Goal: Information Seeking & Learning: Find specific page/section

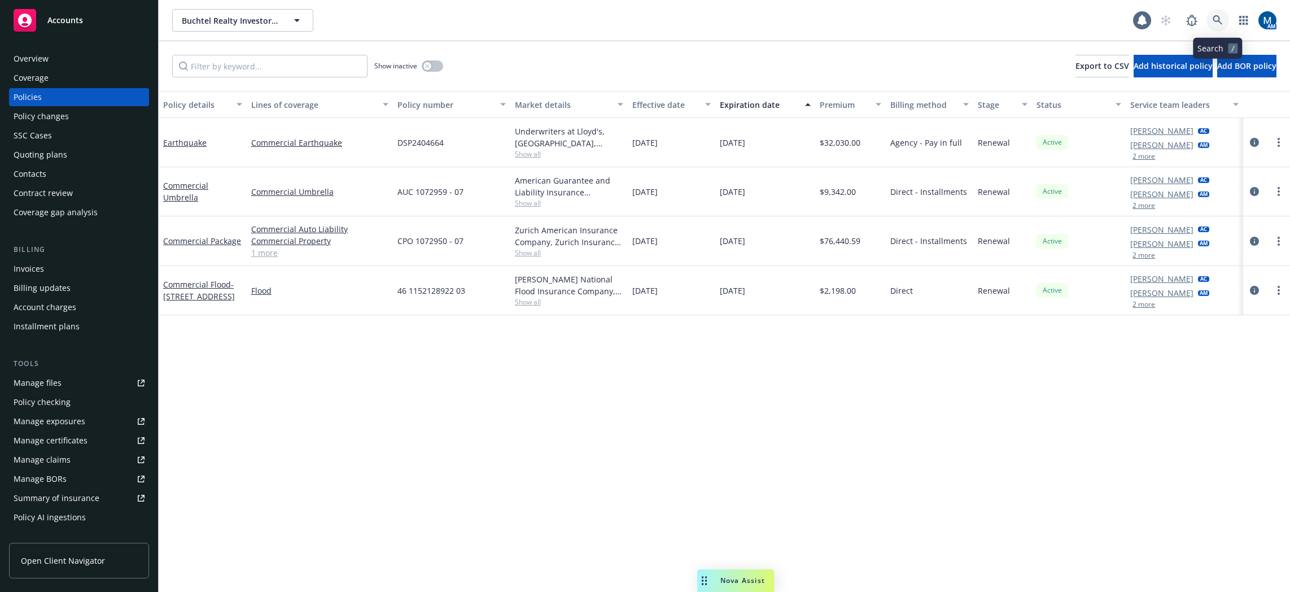
click at [1215, 17] on icon at bounding box center [1218, 20] width 10 height 10
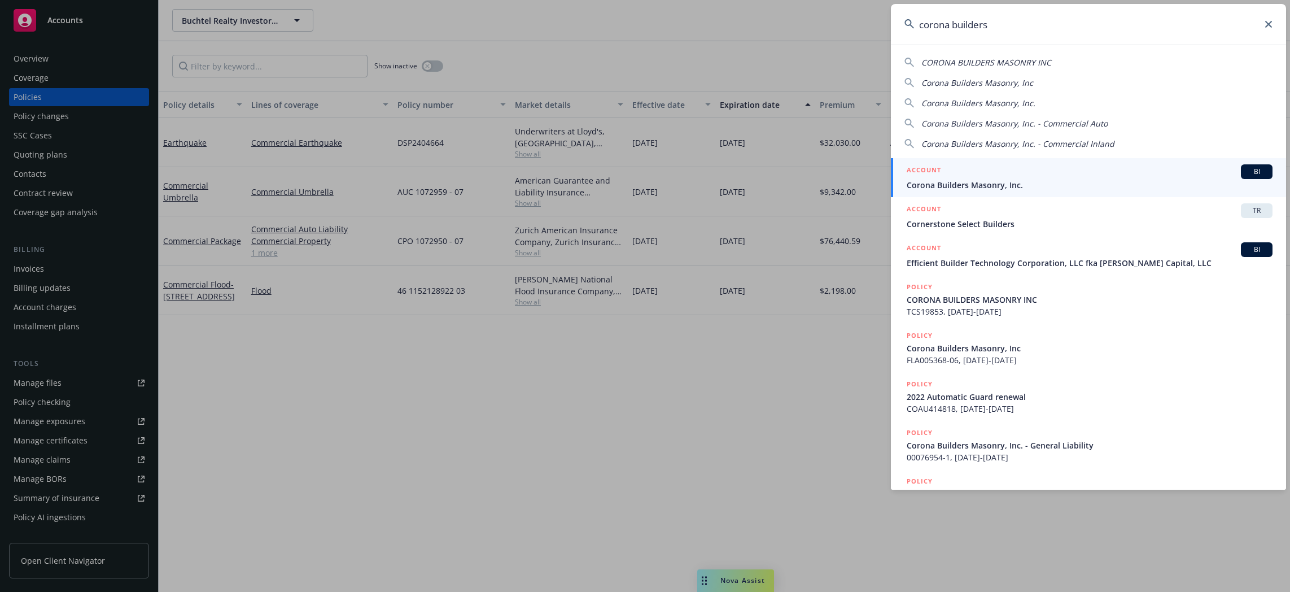
type input "corona builders"
click at [1013, 183] on span "Corona Builders Masonry, Inc." at bounding box center [1090, 185] width 366 height 12
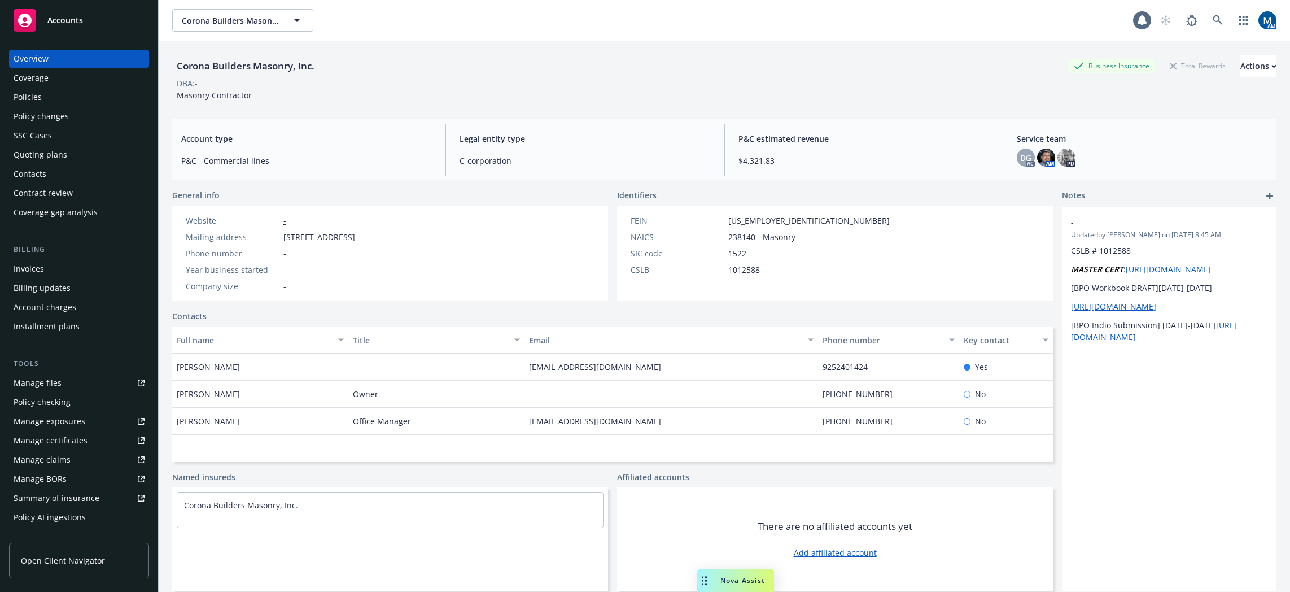
click at [58, 172] on div "Contacts" at bounding box center [79, 174] width 131 height 18
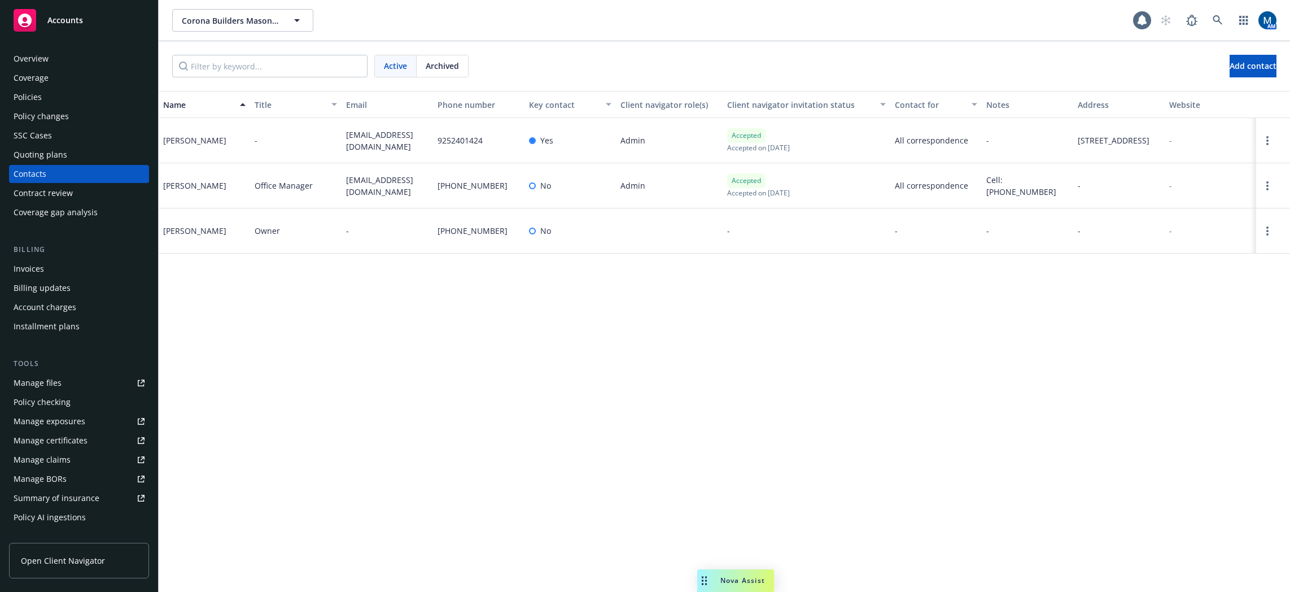
click at [94, 99] on div "Policies" at bounding box center [79, 97] width 131 height 18
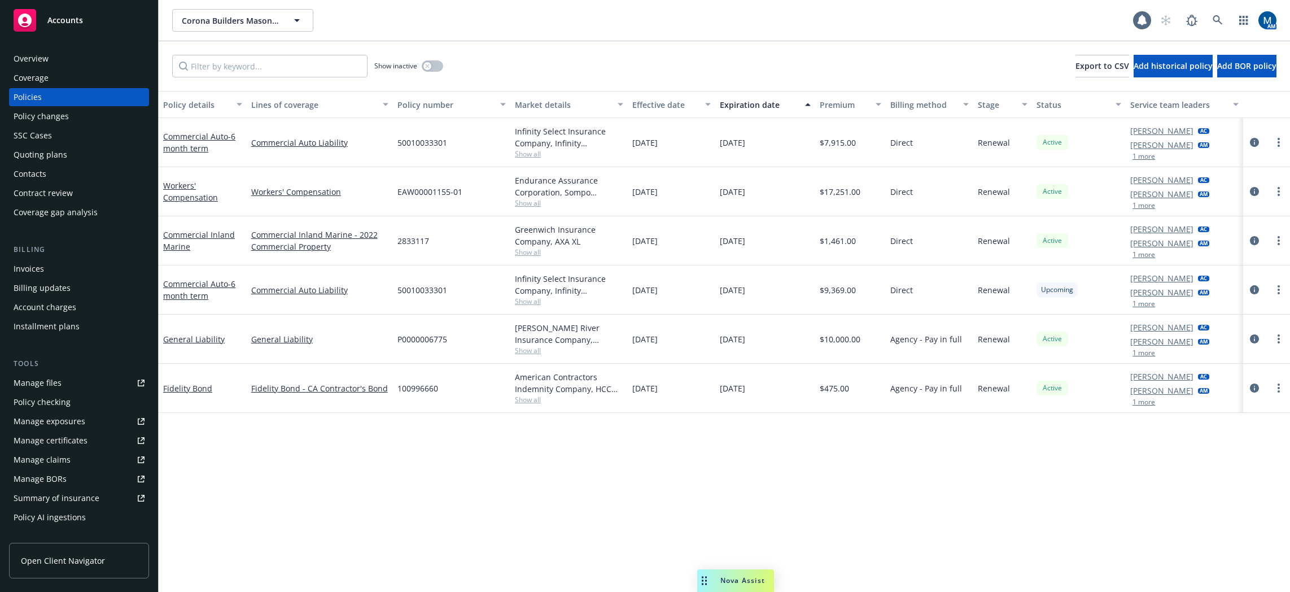
click at [65, 176] on div "Contacts" at bounding box center [79, 174] width 131 height 18
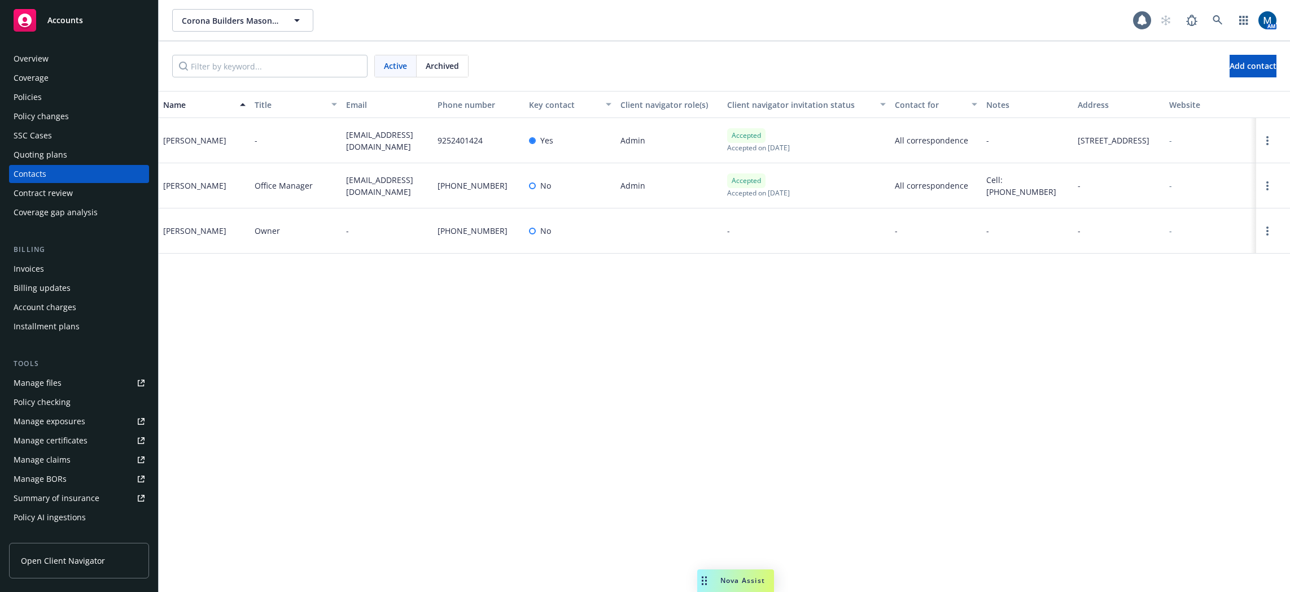
click at [343, 390] on div "Name Title Email Phone number Key contact Client navigator role(s) Client navig…" at bounding box center [724, 341] width 1131 height 501
click at [88, 96] on div "Policies" at bounding box center [79, 97] width 131 height 18
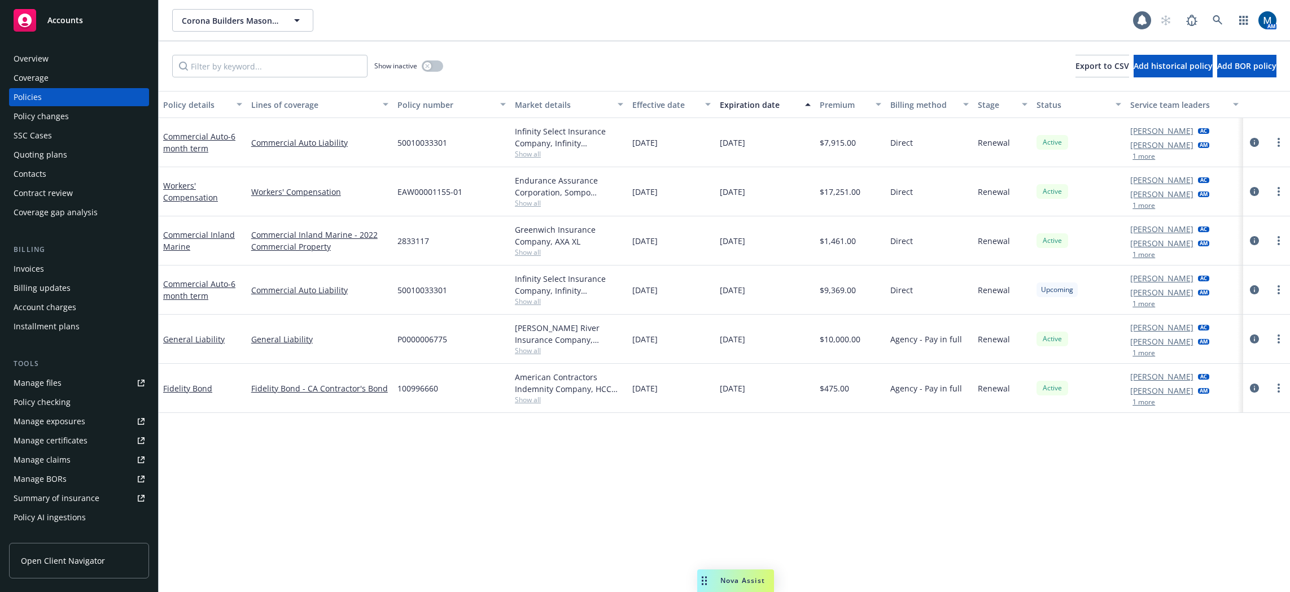
click at [299, 481] on div "Policy details Lines of coverage Policy number Market details Effective date Ex…" at bounding box center [724, 341] width 1131 height 501
click at [386, 494] on div "Policy details Lines of coverage Policy number Market details Effective date Ex…" at bounding box center [724, 341] width 1131 height 501
click at [111, 58] on div "Overview" at bounding box center [79, 59] width 131 height 18
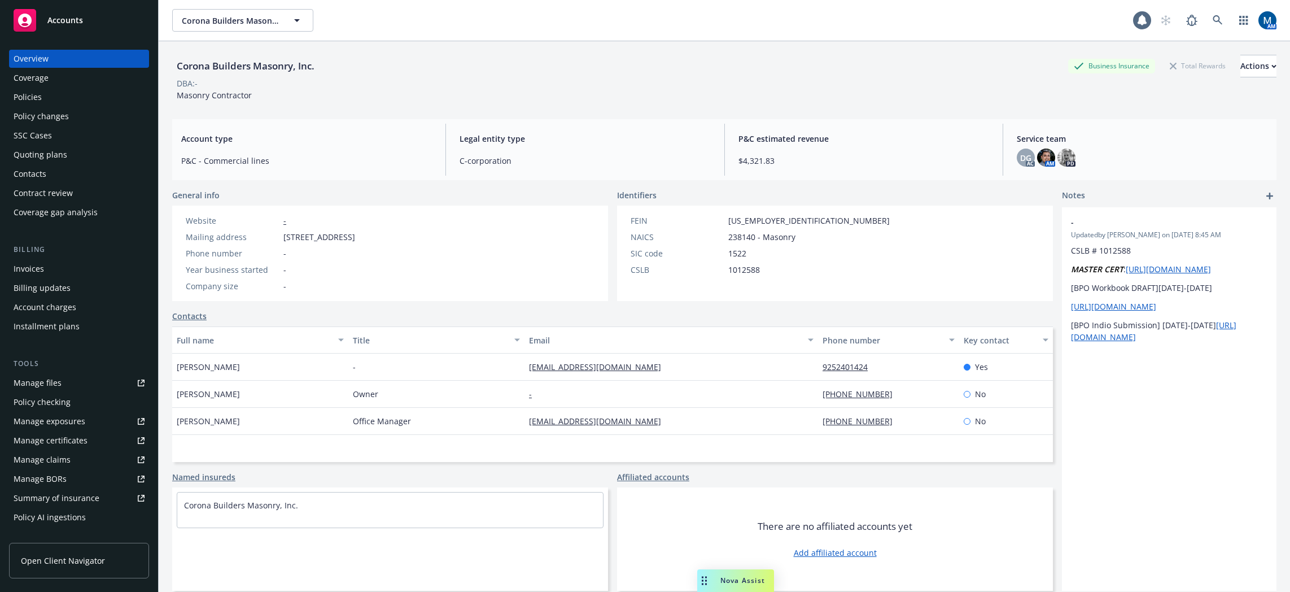
click at [33, 95] on div "Policies" at bounding box center [28, 97] width 28 height 18
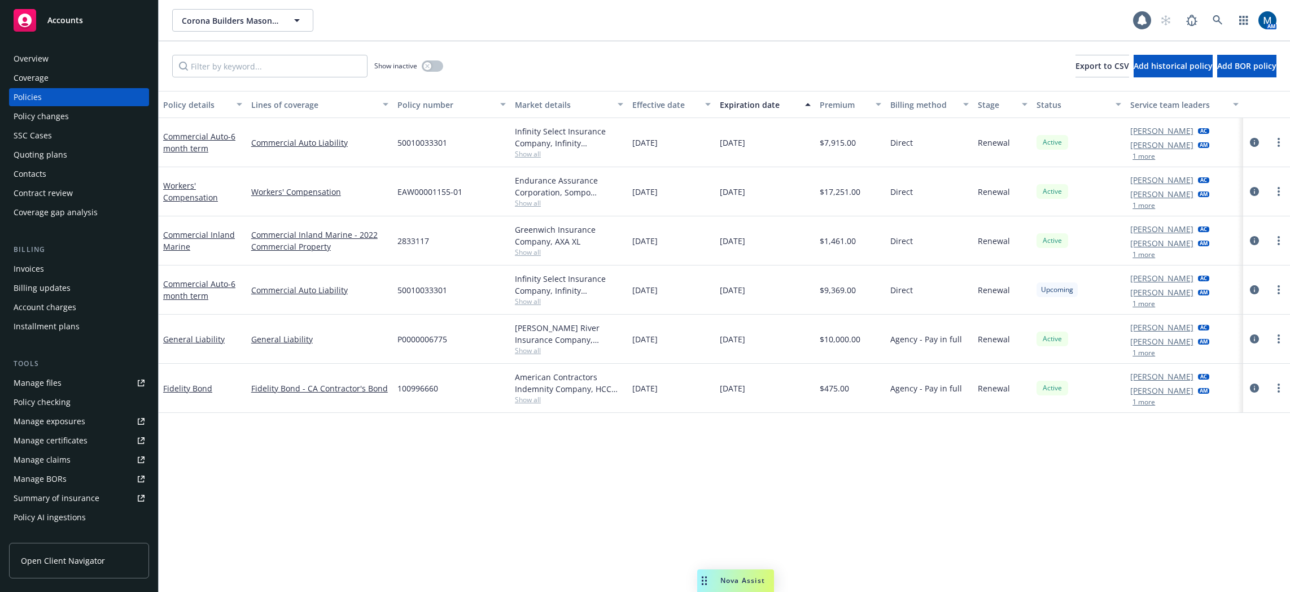
click at [496, 485] on div "Policy details Lines of coverage Policy number Market details Effective date Ex…" at bounding box center [724, 341] width 1131 height 501
drag, startPoint x: 395, startPoint y: 480, endPoint x: 454, endPoint y: 230, distance: 257.4
click at [395, 480] on div "Policy details Lines of coverage Policy number Market details Effective date Ex…" at bounding box center [724, 341] width 1131 height 501
click at [433, 65] on button "button" at bounding box center [432, 65] width 21 height 11
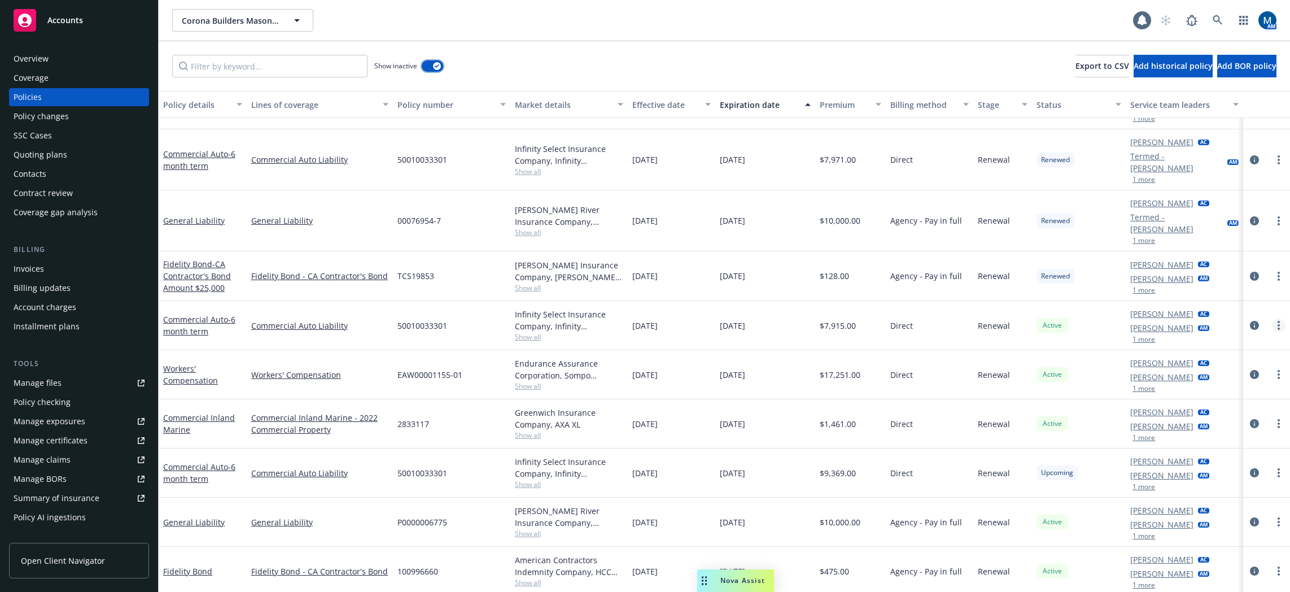
scroll to position [1137, 0]
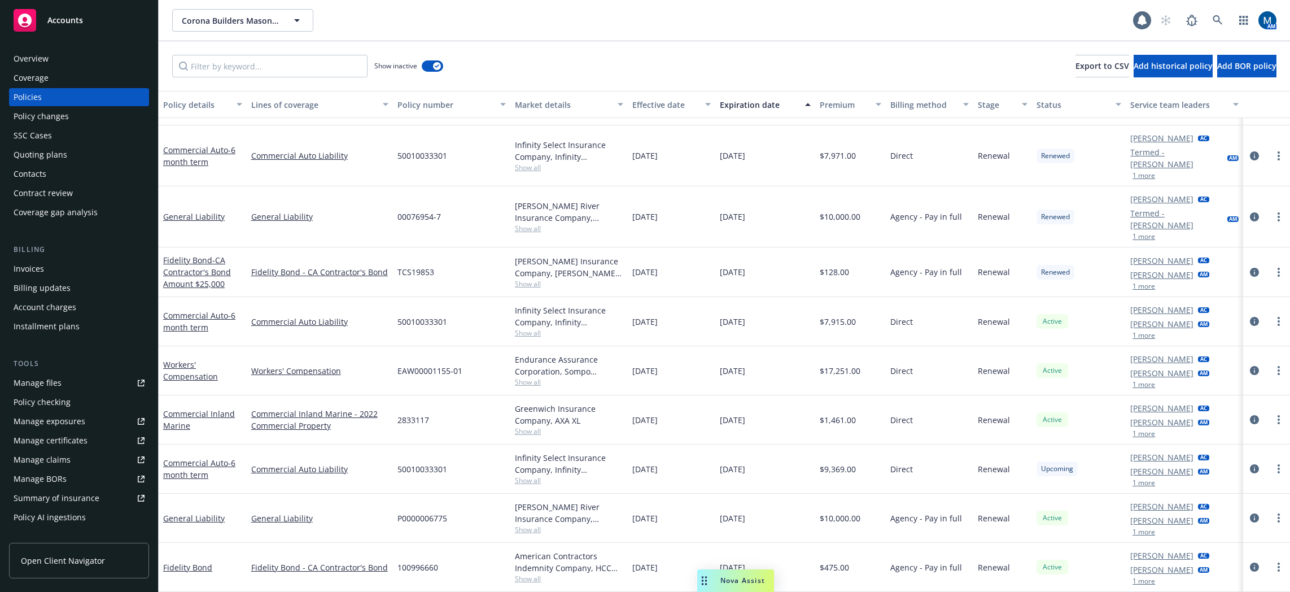
drag, startPoint x: 483, startPoint y: 51, endPoint x: 507, endPoint y: 44, distance: 25.2
click at [483, 51] on div "Show inactive Export to CSV Add historical policy Add BOR policy" at bounding box center [724, 66] width 1131 height 50
click at [433, 63] on button "button" at bounding box center [432, 65] width 21 height 11
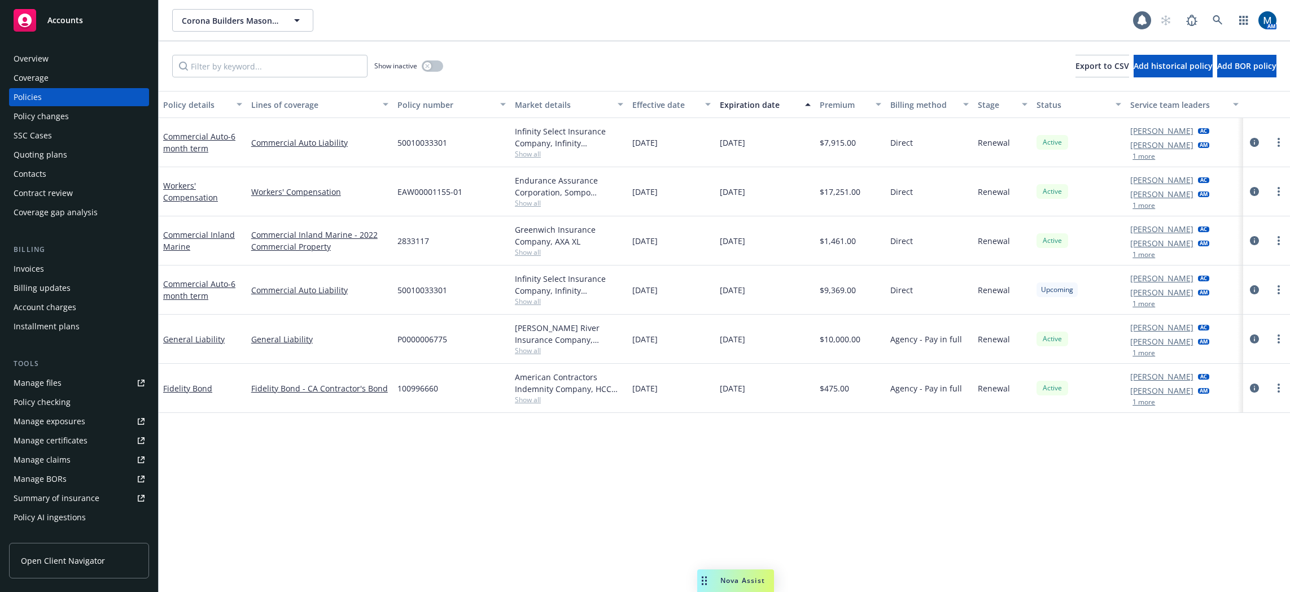
click at [1181, 446] on div "Policy details Lines of coverage Policy number Market details Effective date Ex…" at bounding box center [724, 341] width 1131 height 501
click at [405, 446] on div "Policy details Lines of coverage Policy number Market details Effective date Ex…" at bounding box center [724, 341] width 1131 height 501
click at [1250, 387] on icon "circleInformation" at bounding box center [1254, 387] width 9 height 9
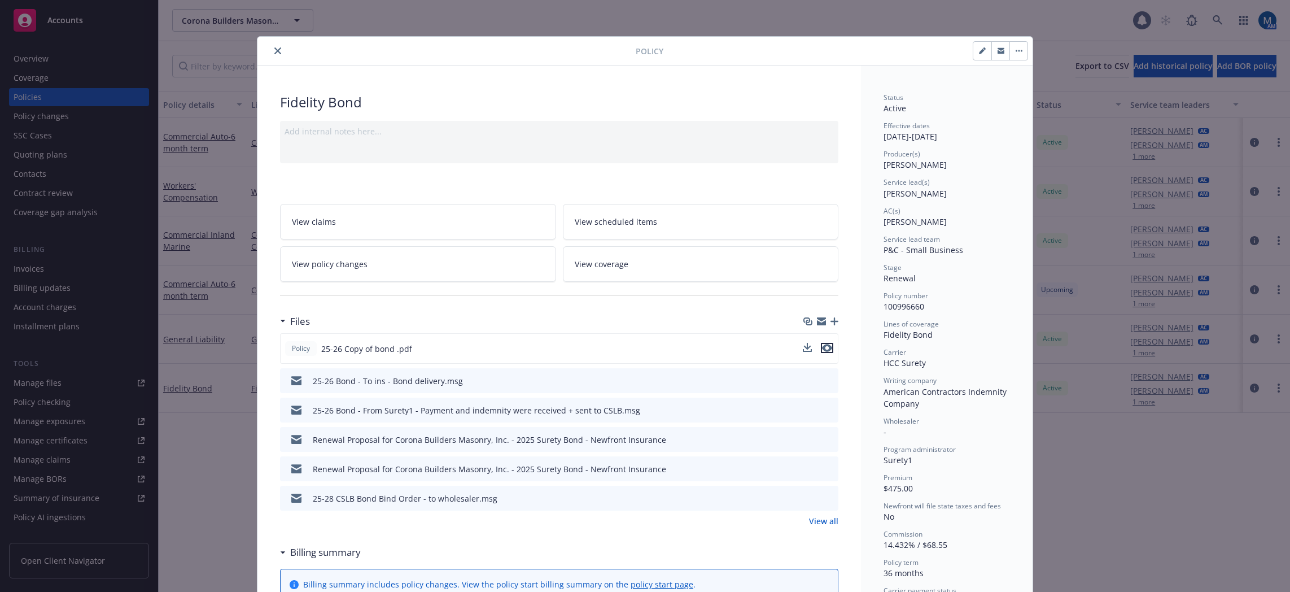
click at [826, 347] on icon "preview file" at bounding box center [827, 348] width 10 height 8
click at [277, 51] on icon "close" at bounding box center [277, 50] width 7 height 7
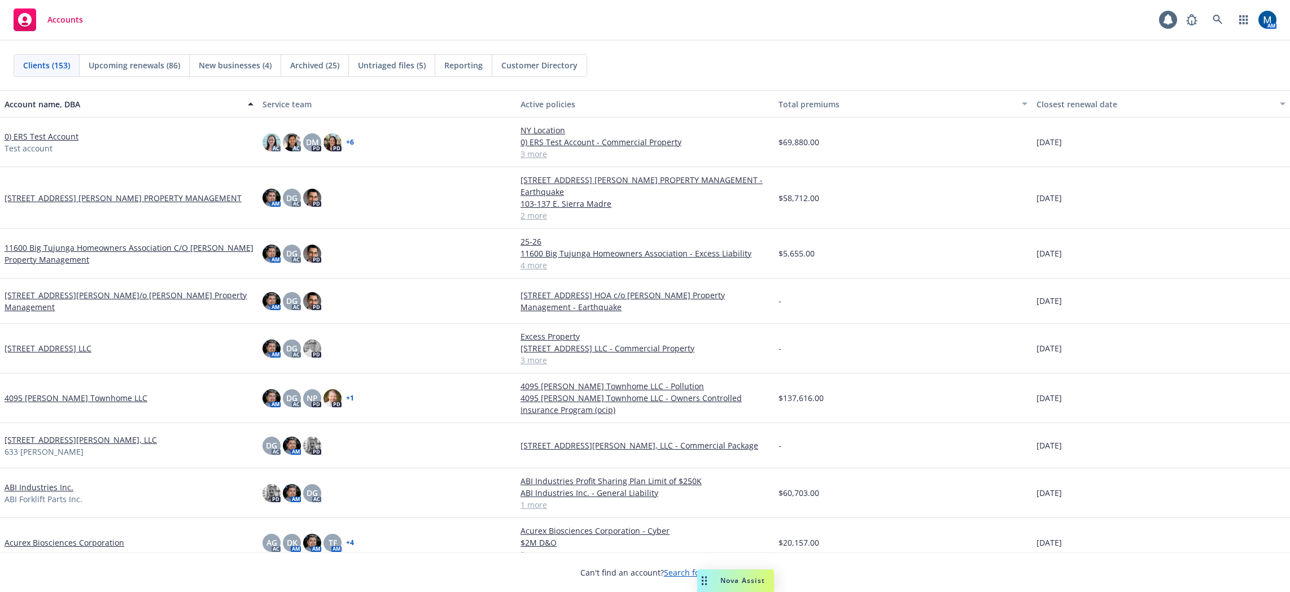
click at [1206, 20] on div "AM" at bounding box center [1228, 19] width 96 height 23
click at [1214, 20] on icon at bounding box center [1218, 20] width 10 height 10
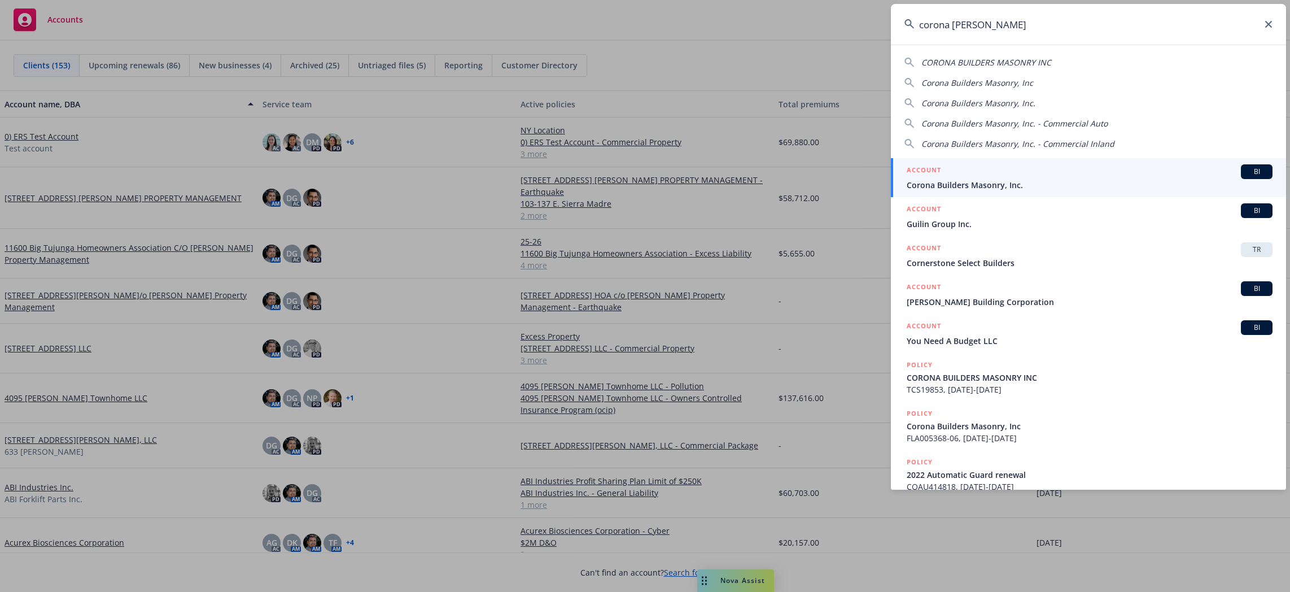
type input "corona [PERSON_NAME]"
click at [1044, 176] on div "ACCOUNT BI" at bounding box center [1090, 171] width 366 height 15
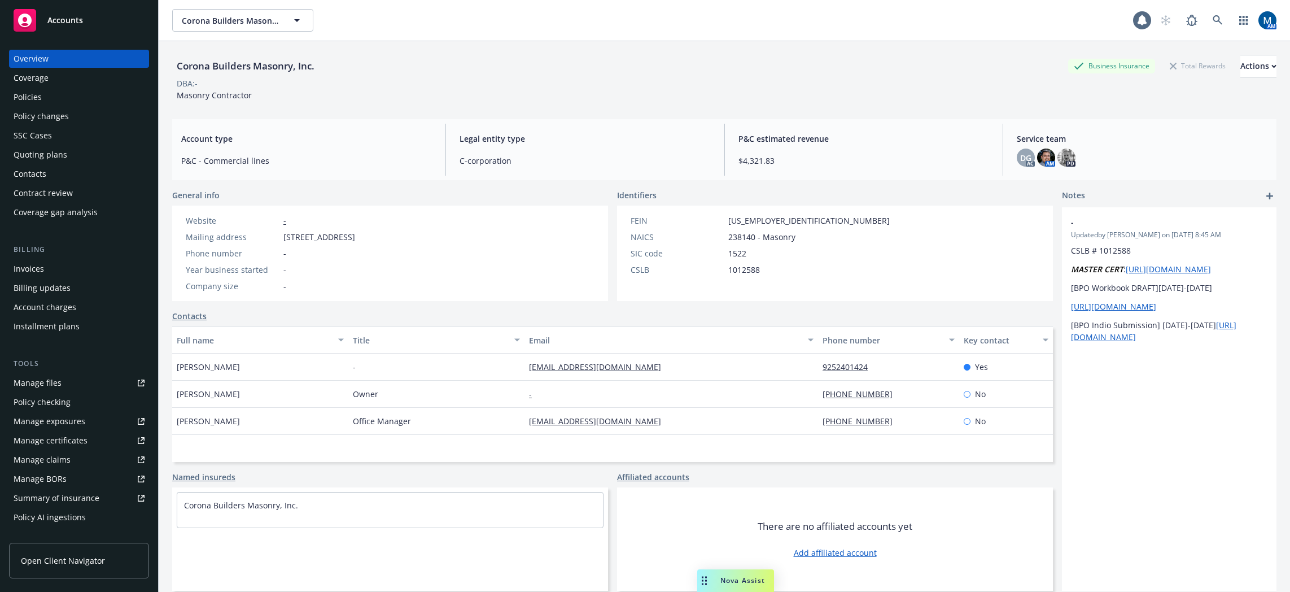
click at [54, 104] on div "Policies" at bounding box center [79, 97] width 131 height 18
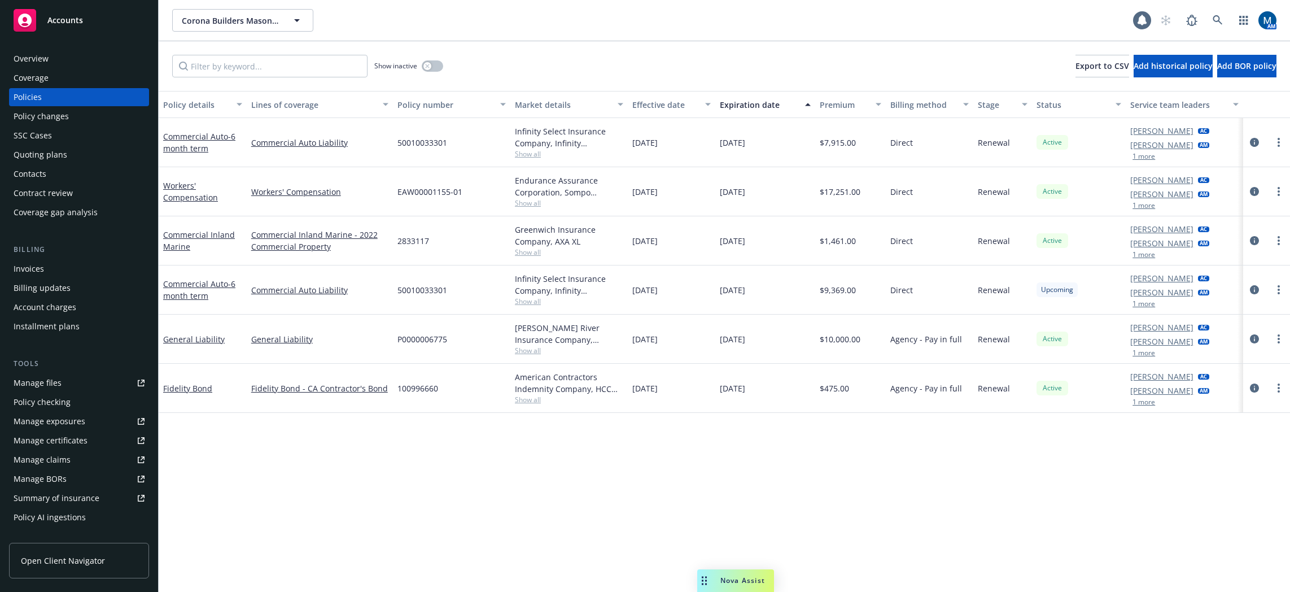
click at [779, 454] on div "Policy details Lines of coverage Policy number Market details Effective date Ex…" at bounding box center [724, 341] width 1131 height 501
drag, startPoint x: 691, startPoint y: 292, endPoint x: 633, endPoint y: 282, distance: 58.5
click at [633, 282] on div "Commercial Auto - 6 month term Commercial Auto Liability 50010033301 Infinity S…" at bounding box center [724, 289] width 1131 height 49
click at [633, 281] on div "[DATE]" at bounding box center [672, 289] width 88 height 49
drag, startPoint x: 631, startPoint y: 290, endPoint x: 794, endPoint y: 288, distance: 163.7
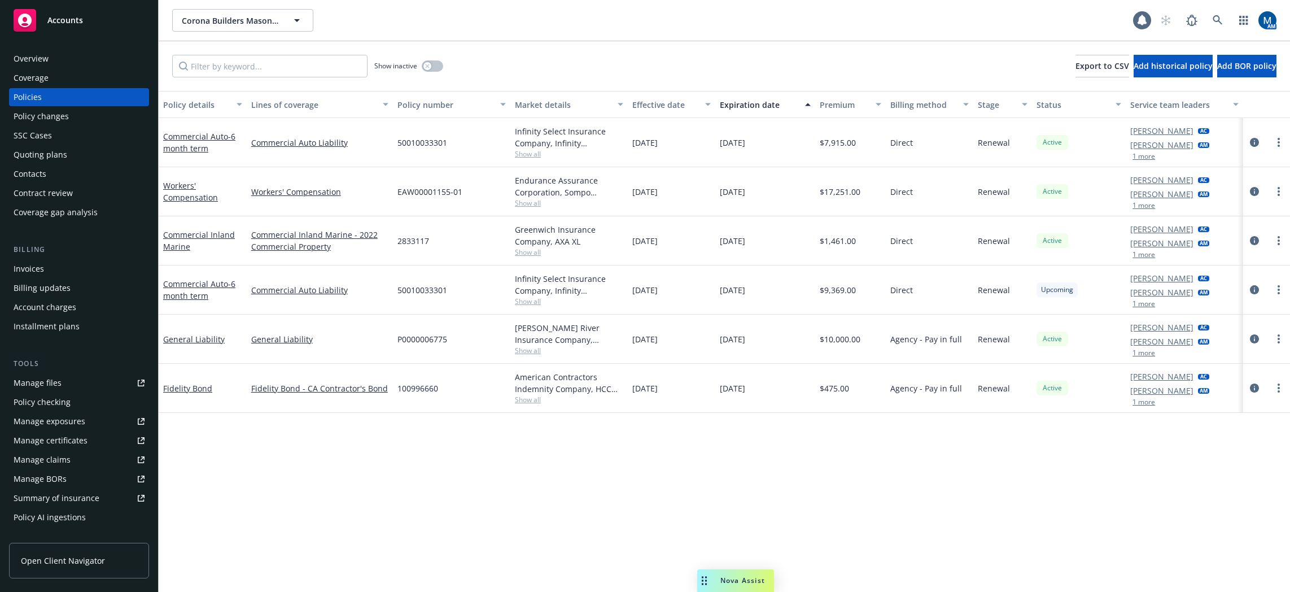
click at [794, 288] on div "Commercial Auto - 6 month term Commercial Auto Liability 50010033301 Infinity S…" at bounding box center [724, 289] width 1131 height 49
click at [794, 289] on div "[DATE]" at bounding box center [765, 289] width 100 height 49
click at [654, 458] on div "Policy details Lines of coverage Policy number Market details Effective date Ex…" at bounding box center [724, 341] width 1131 height 501
click at [1259, 387] on link "circleInformation" at bounding box center [1255, 388] width 14 height 14
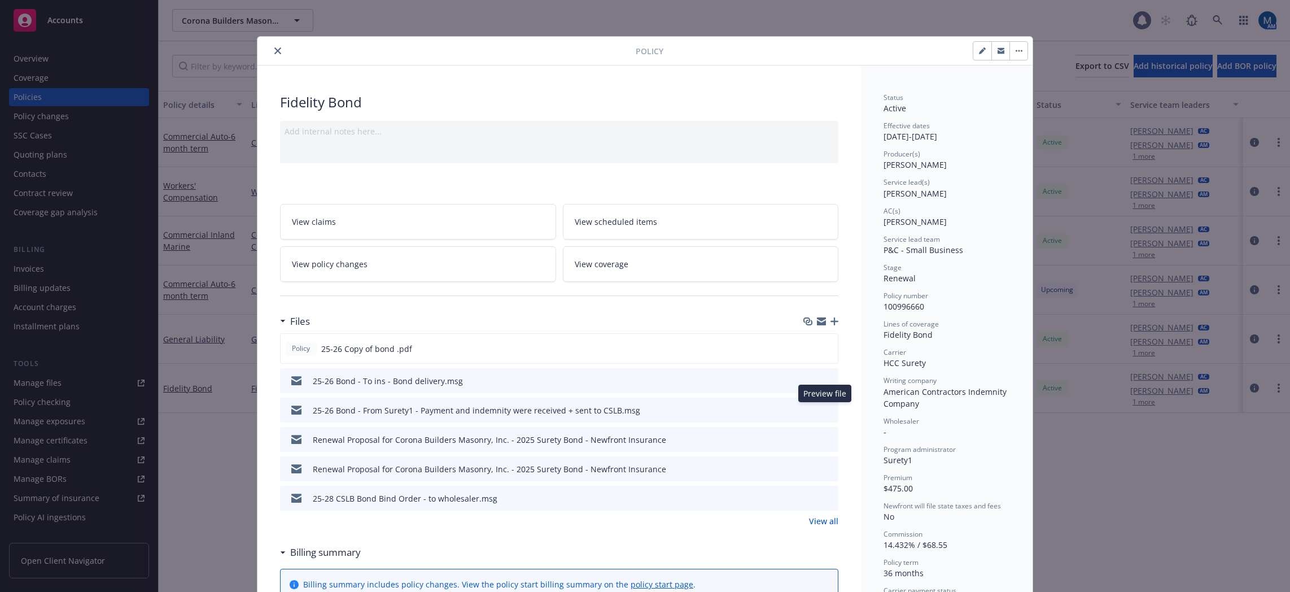
click at [825, 405] on div "Preview file Preview file" at bounding box center [820, 410] width 28 height 12
click at [824, 410] on icon "preview file" at bounding box center [827, 409] width 10 height 8
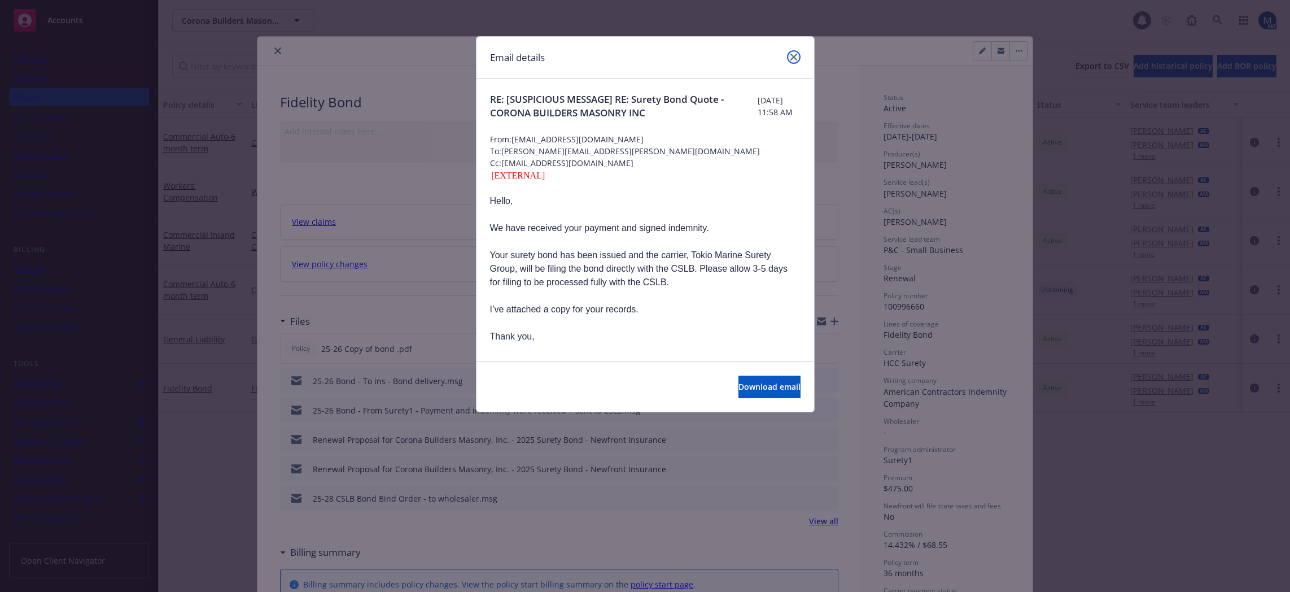
click at [791, 54] on icon "close" at bounding box center [793, 57] width 7 height 7
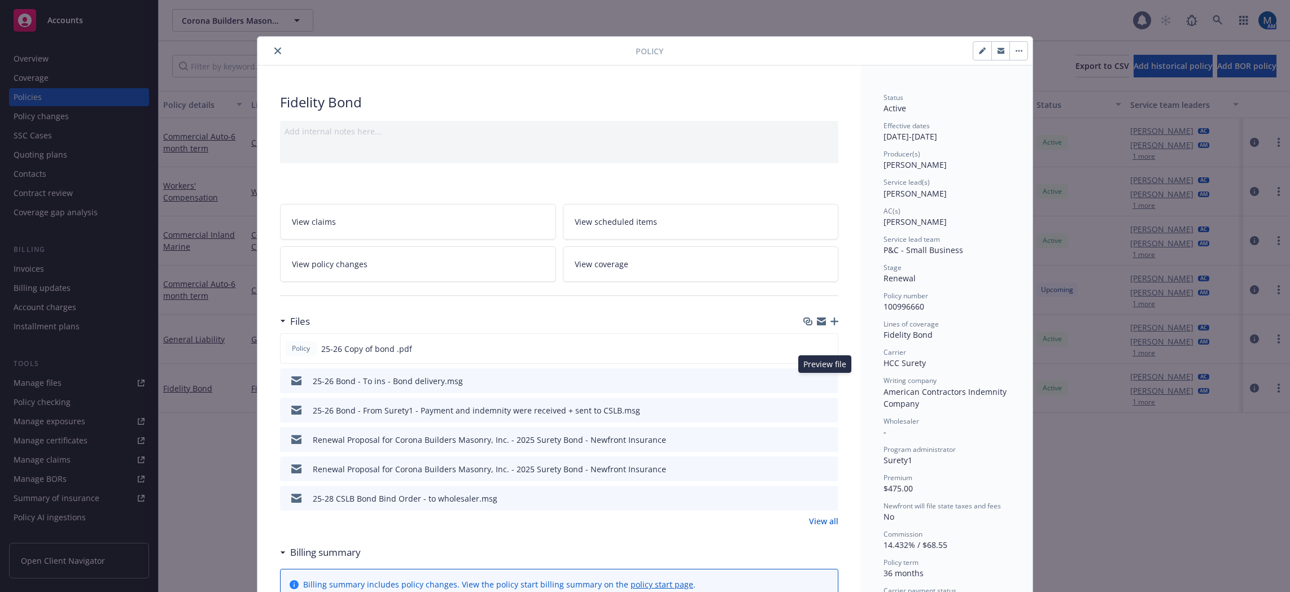
click at [826, 378] on icon "preview file" at bounding box center [827, 380] width 10 height 8
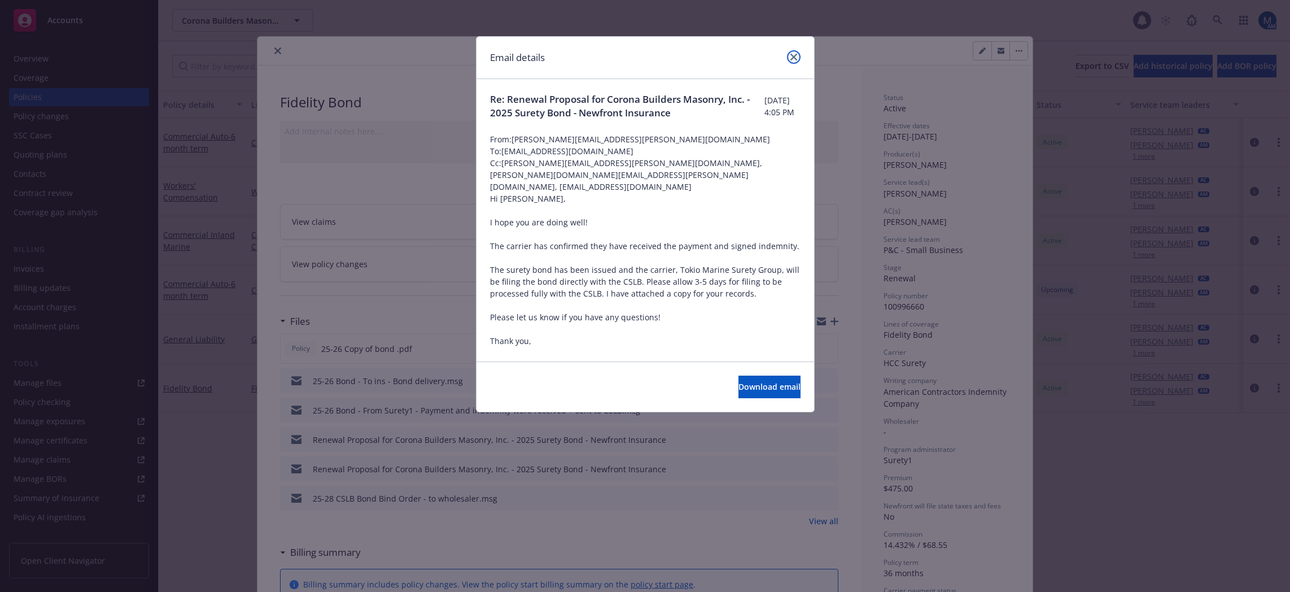
click at [795, 57] on icon "close" at bounding box center [793, 57] width 7 height 7
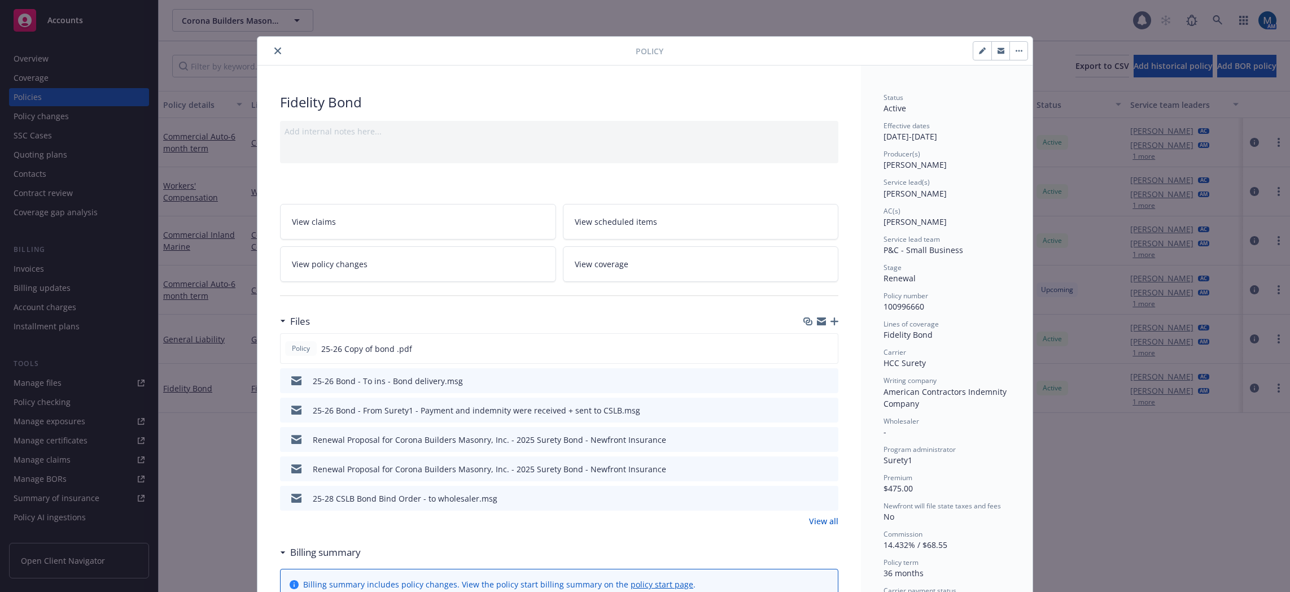
click at [275, 50] on icon "close" at bounding box center [277, 50] width 7 height 7
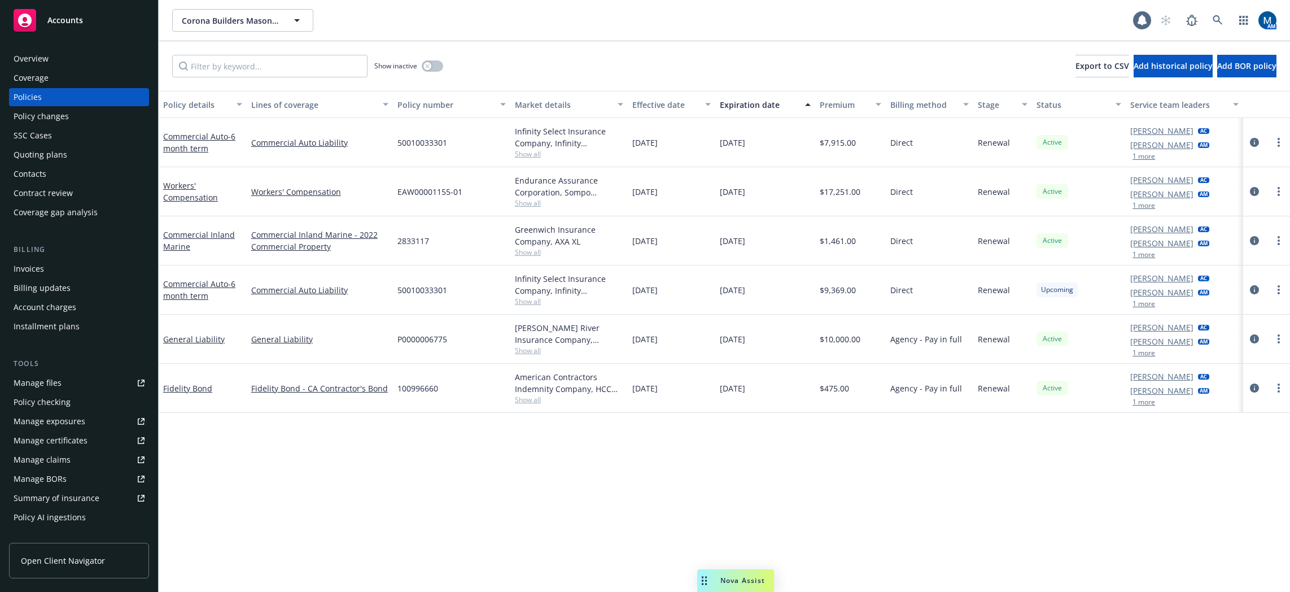
click at [631, 503] on div "Policy details Lines of coverage Policy number Market details Effective date Ex…" at bounding box center [724, 341] width 1131 height 501
click at [1250, 387] on icon "circleInformation" at bounding box center [1254, 387] width 9 height 9
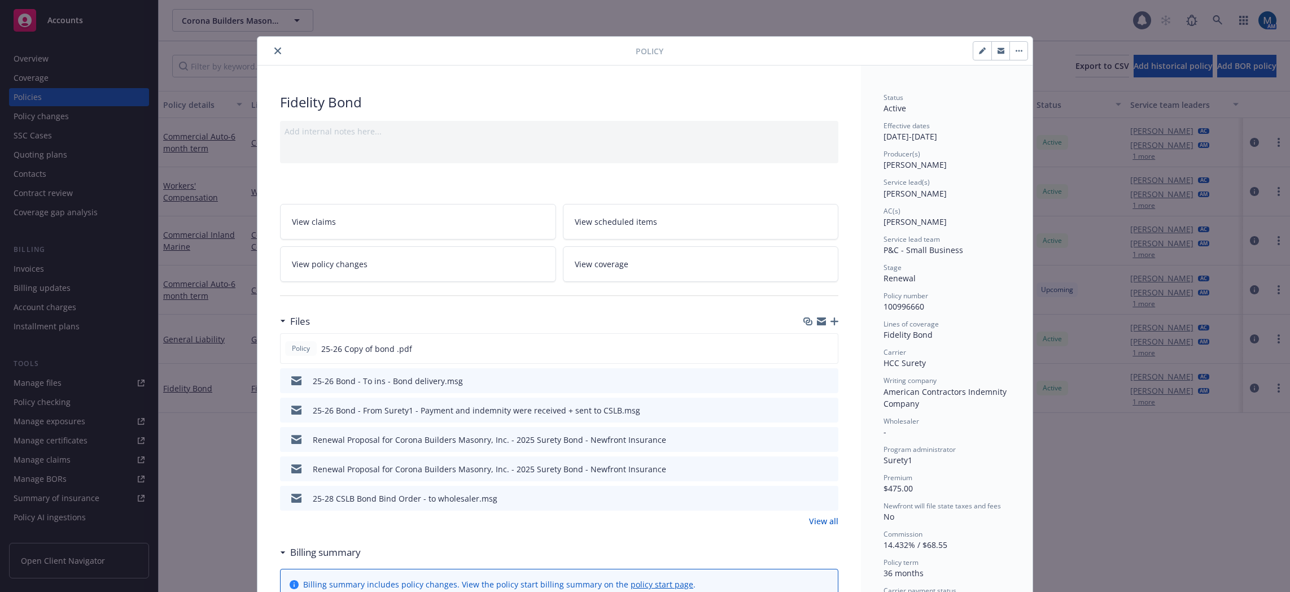
click at [277, 52] on button "close" at bounding box center [278, 51] width 14 height 14
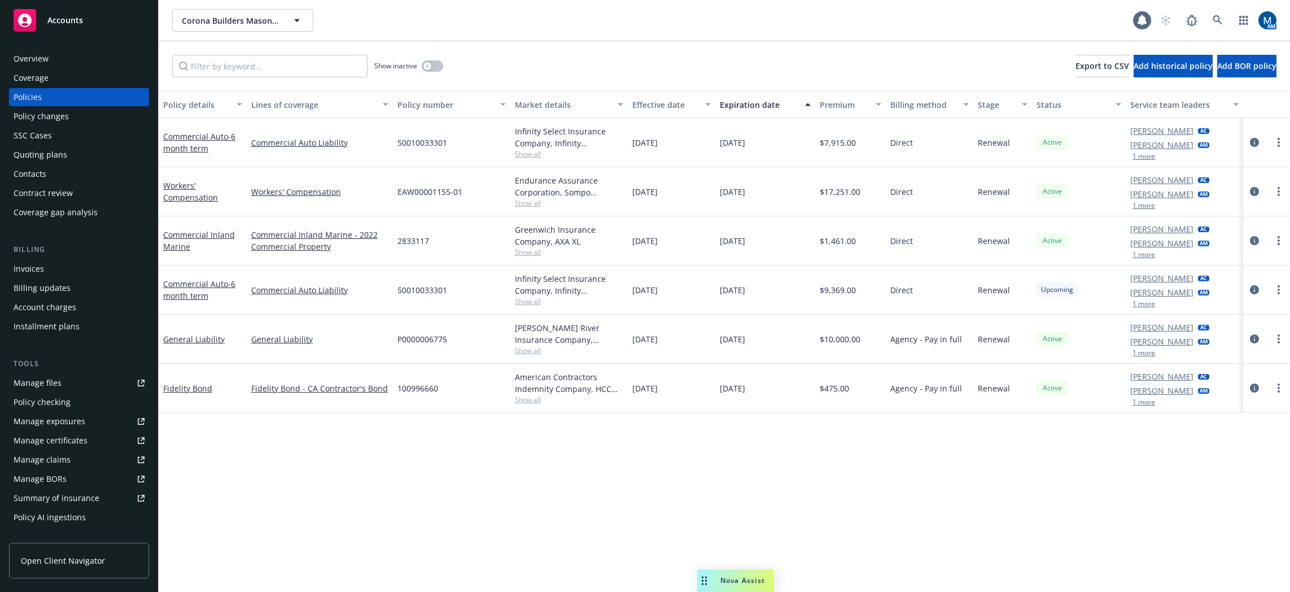
click at [693, 34] on div "Corona Builders Masonry, Inc. Corona Builders Masonry, Inc. 1 AM" at bounding box center [724, 20] width 1131 height 41
drag, startPoint x: 109, startPoint y: 21, endPoint x: 112, endPoint y: 29, distance: 8.4
click at [109, 21] on div "Accounts" at bounding box center [79, 20] width 131 height 23
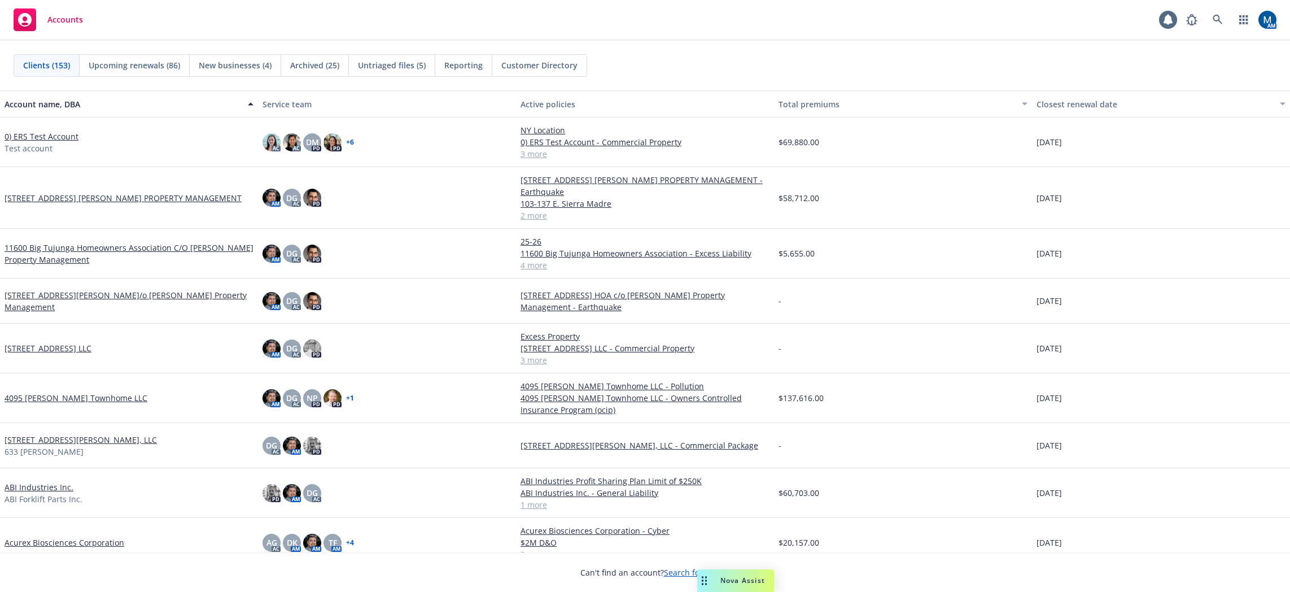
drag, startPoint x: 155, startPoint y: 32, endPoint x: 145, endPoint y: 15, distance: 19.5
click at [155, 32] on div "Accounts 1 AM" at bounding box center [645, 20] width 1290 height 41
click at [1216, 25] on link at bounding box center [1217, 19] width 23 height 23
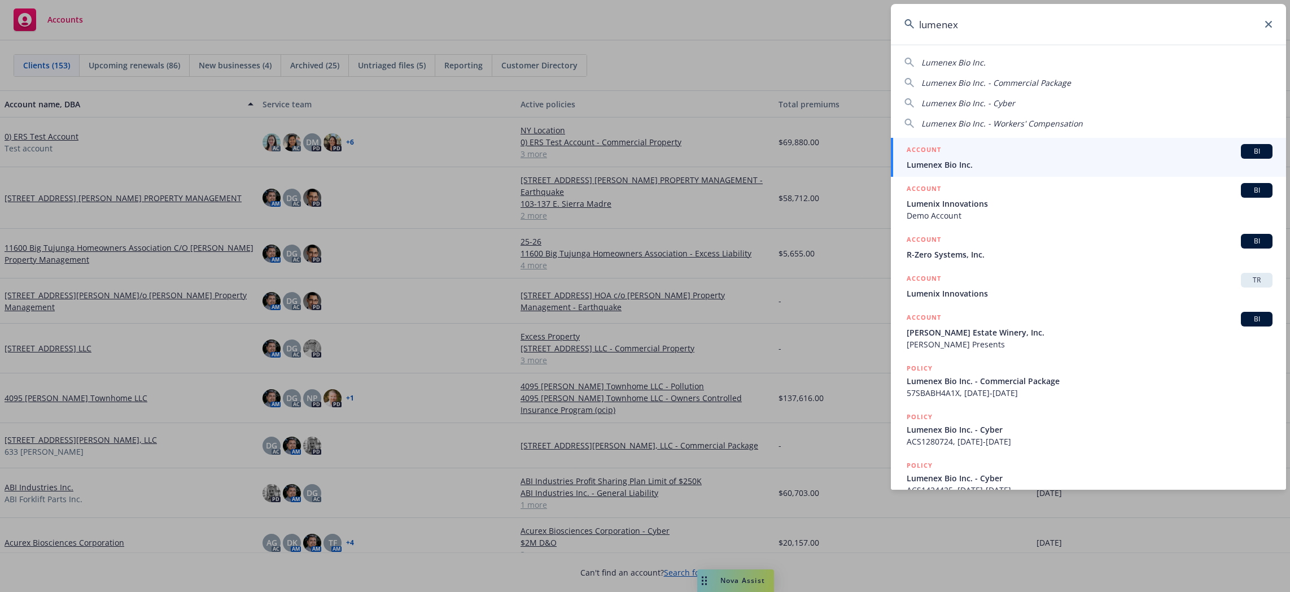
type input "lumenex"
click at [1063, 155] on div "ACCOUNT BI" at bounding box center [1090, 151] width 366 height 15
